Goal: Task Accomplishment & Management: Use online tool/utility

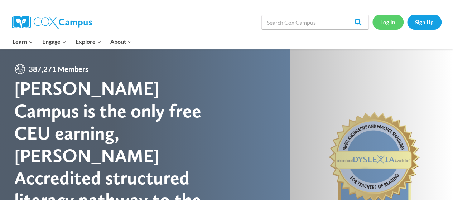
click at [385, 26] on link "Log In" at bounding box center [387, 22] width 31 height 15
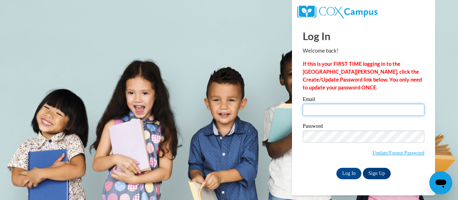
type input "e048804@muscogee.k12.ga.us"
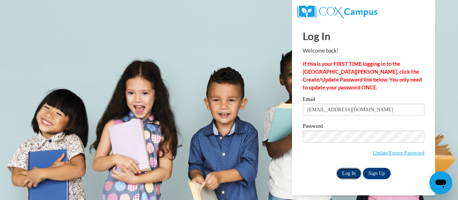
click at [349, 175] on input "Log In" at bounding box center [348, 173] width 25 height 11
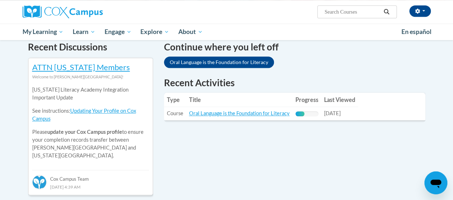
scroll to position [220, 0]
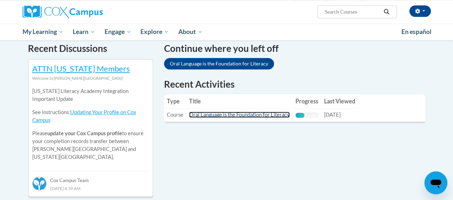
click at [271, 114] on link "Oral Language is the Foundation for Literacy" at bounding box center [239, 115] width 101 height 6
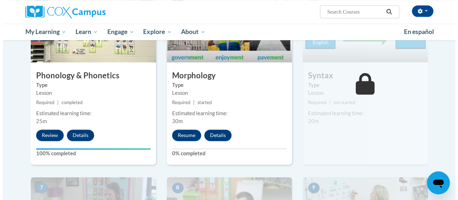
scroll to position [416, 0]
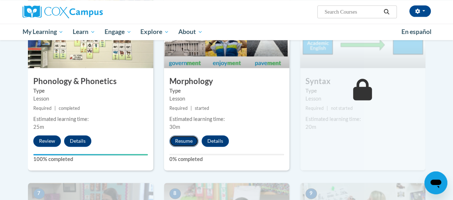
click at [177, 140] on button "Resume" at bounding box center [183, 140] width 29 height 11
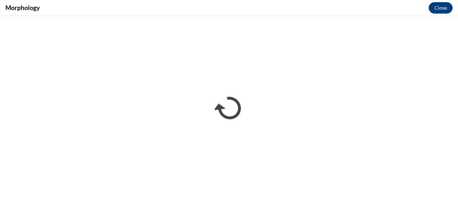
scroll to position [0, 0]
